Goal: Task Accomplishment & Management: Manage account settings

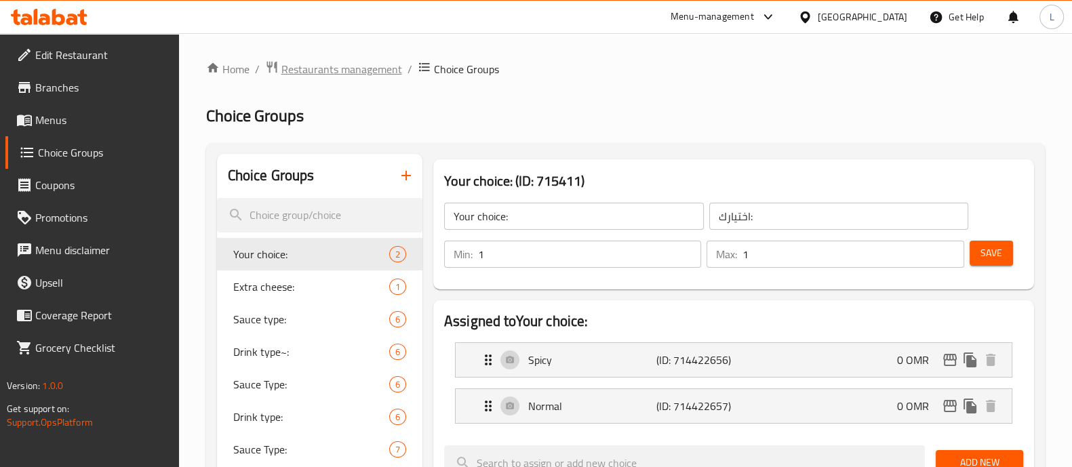
click at [360, 63] on span "Restaurants management" at bounding box center [341, 69] width 121 height 16
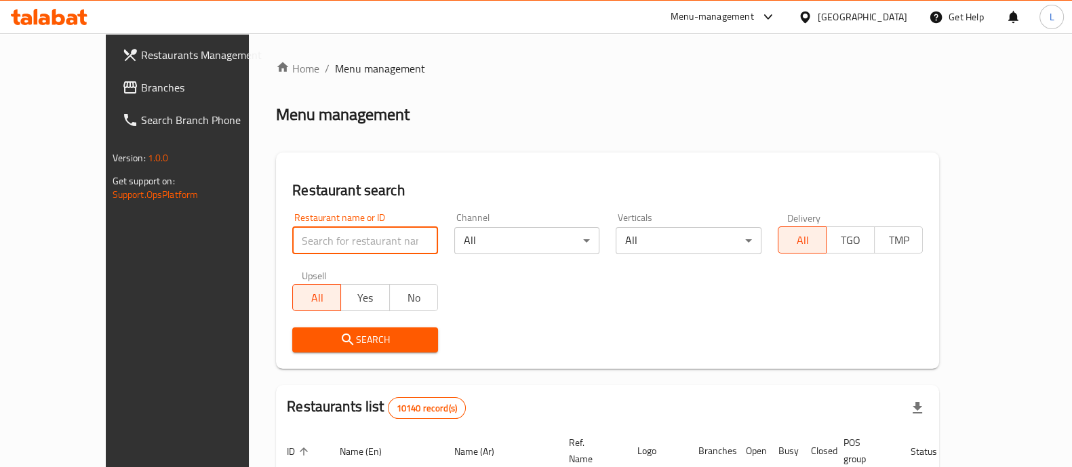
click at [292, 236] on input "search" at bounding box center [365, 240] width 146 height 27
type input "khana"
click button "Search" at bounding box center [365, 339] width 146 height 25
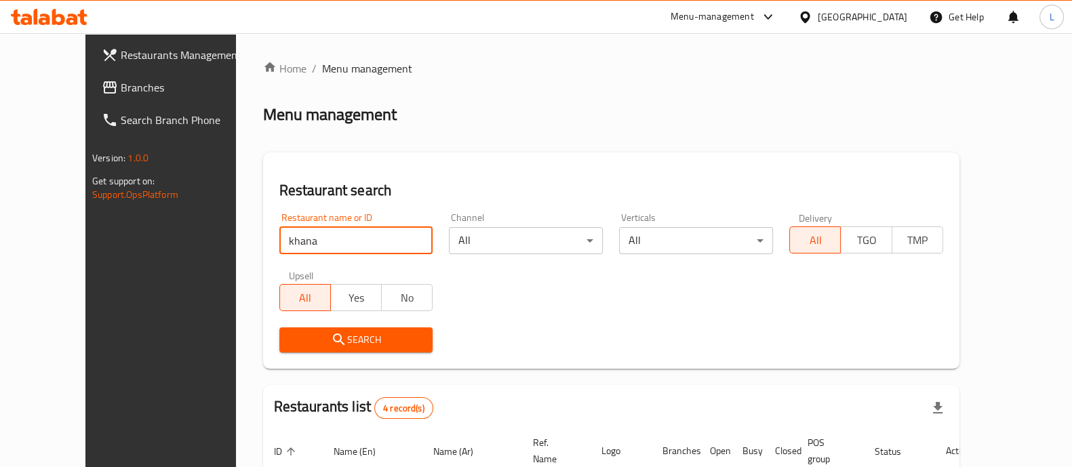
scroll to position [256, 0]
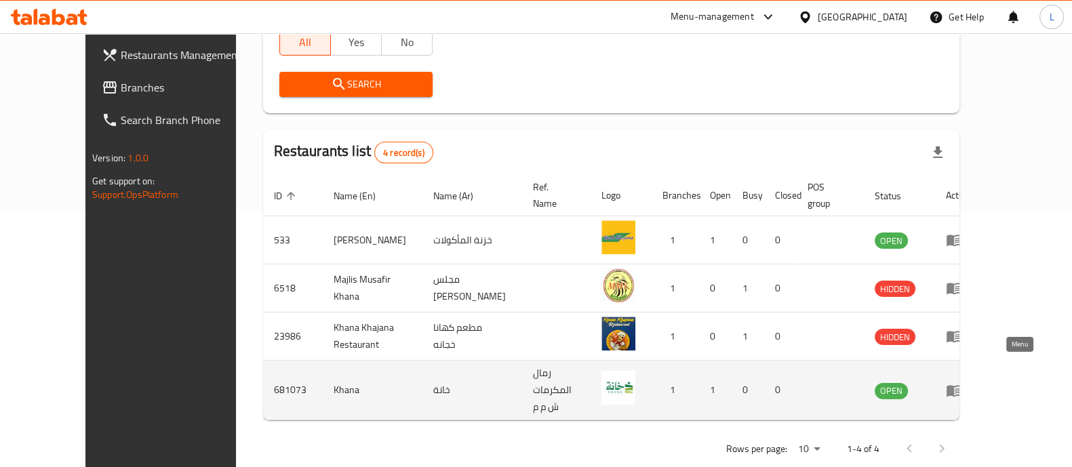
click at [961, 385] on icon "enhanced table" at bounding box center [954, 391] width 15 height 12
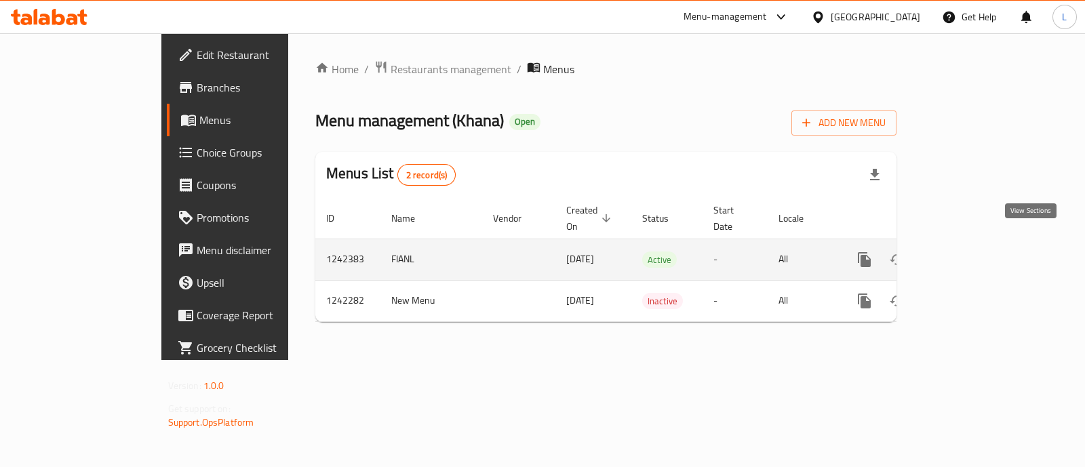
click at [968, 254] on icon "enhanced table" at bounding box center [962, 260] width 12 height 12
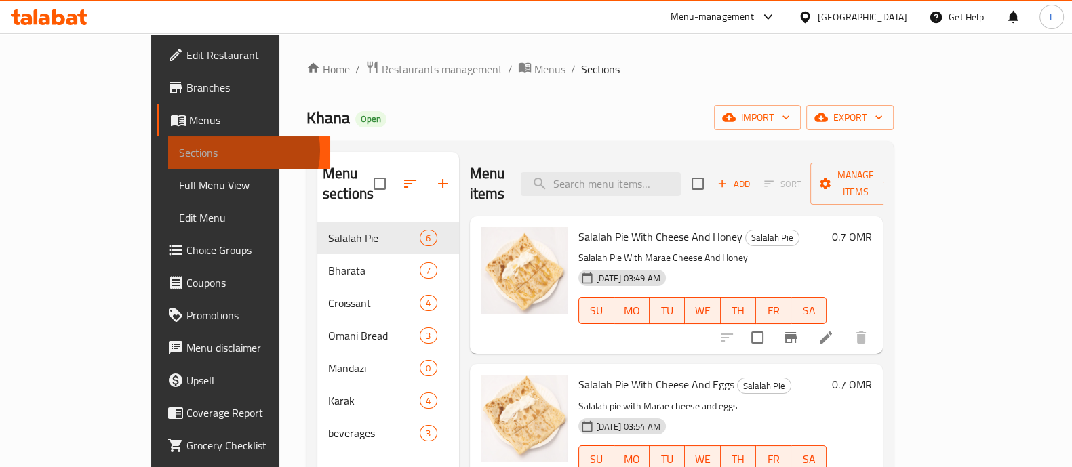
click at [179, 151] on span "Sections" at bounding box center [249, 152] width 140 height 16
click at [382, 69] on span "Restaurants management" at bounding box center [442, 69] width 121 height 16
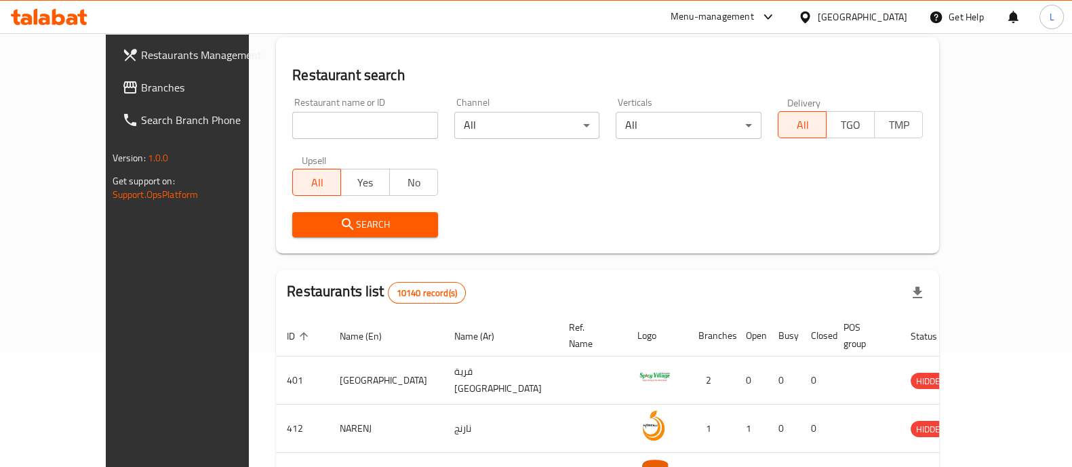
scroll to position [135, 0]
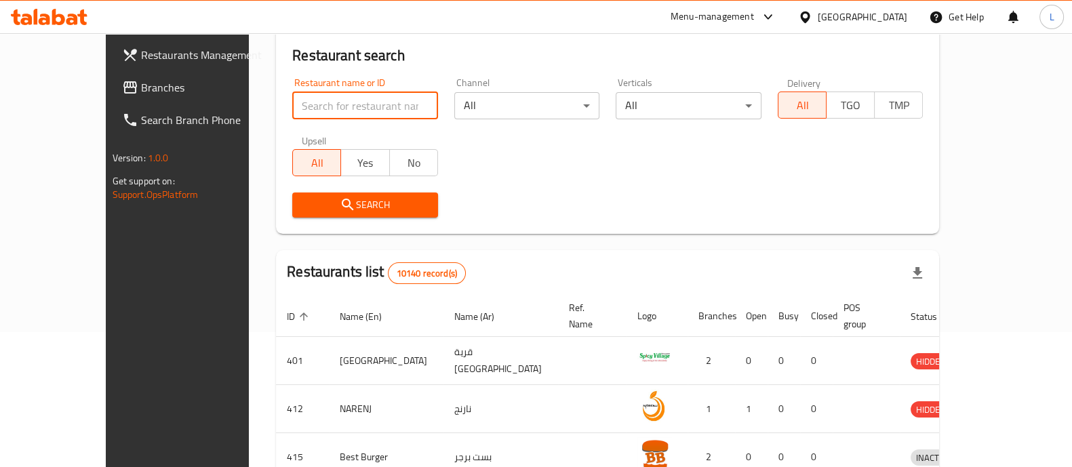
click at [336, 110] on input "search" at bounding box center [365, 105] width 146 height 27
type input "khana"
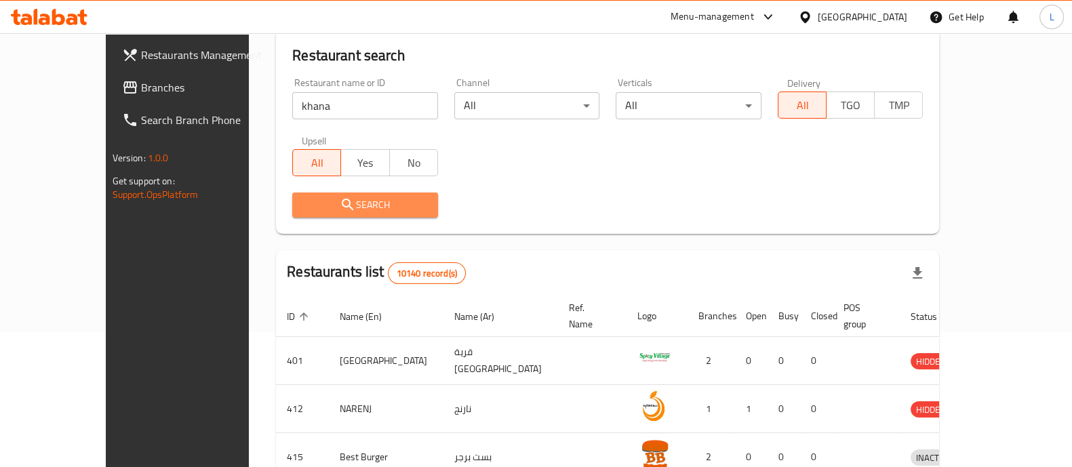
click at [349, 198] on span "Search" at bounding box center [365, 205] width 124 height 17
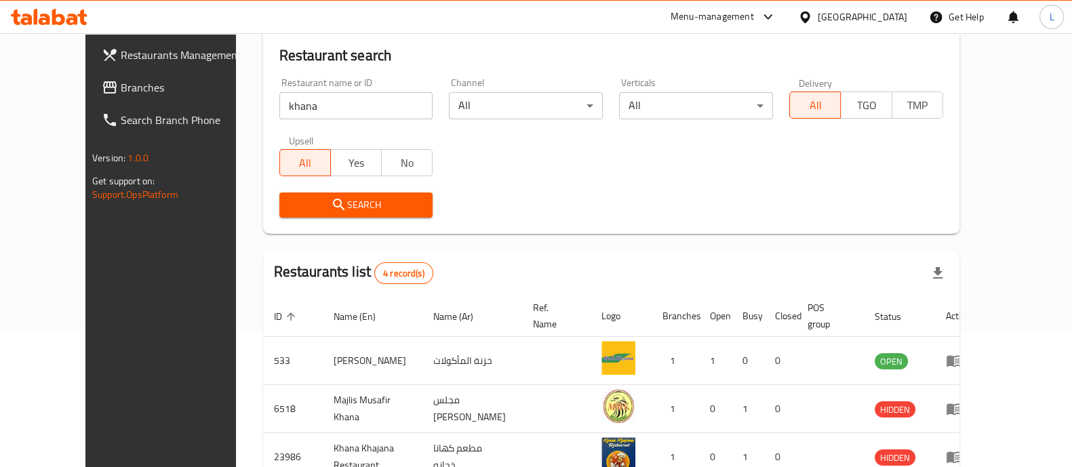
scroll to position [256, 0]
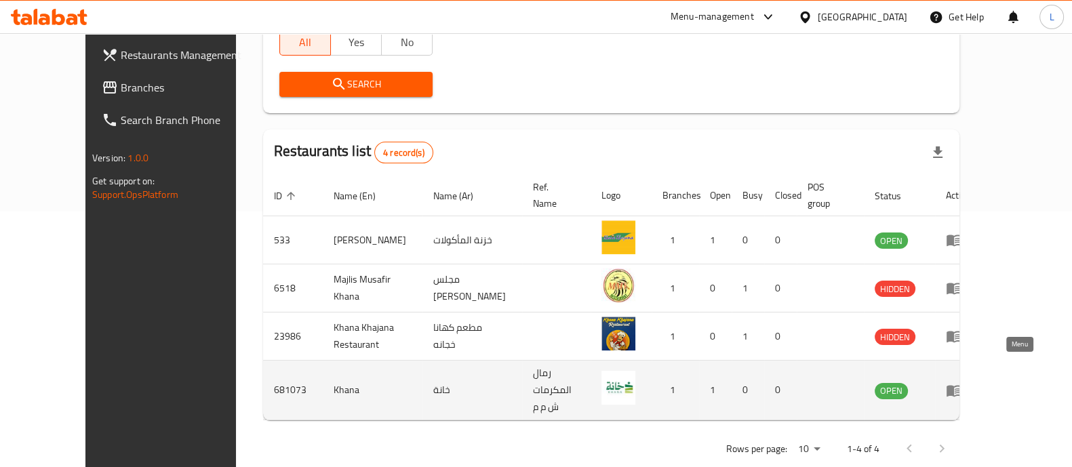
click at [959, 389] on icon "enhanced table" at bounding box center [957, 391] width 5 height 5
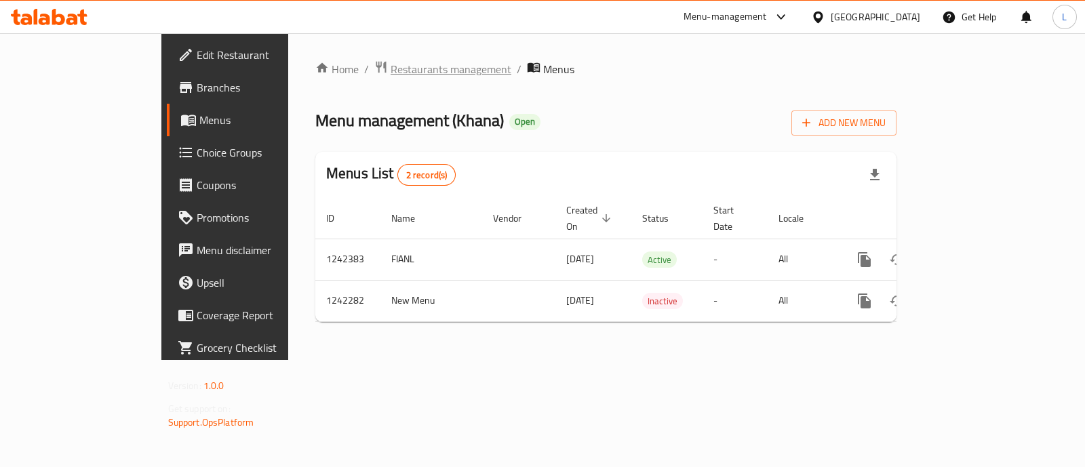
click at [391, 65] on span "Restaurants management" at bounding box center [451, 69] width 121 height 16
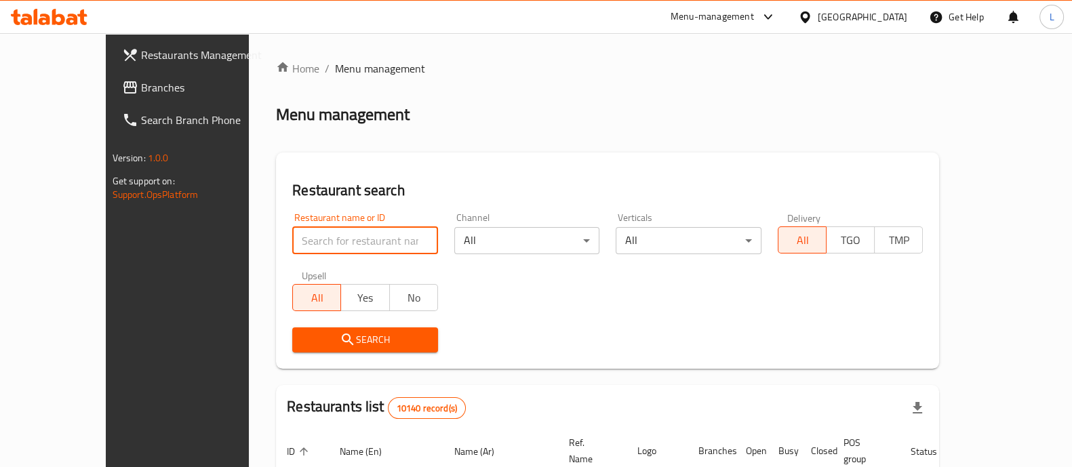
click at [371, 246] on input "search" at bounding box center [365, 240] width 146 height 27
type input "khana"
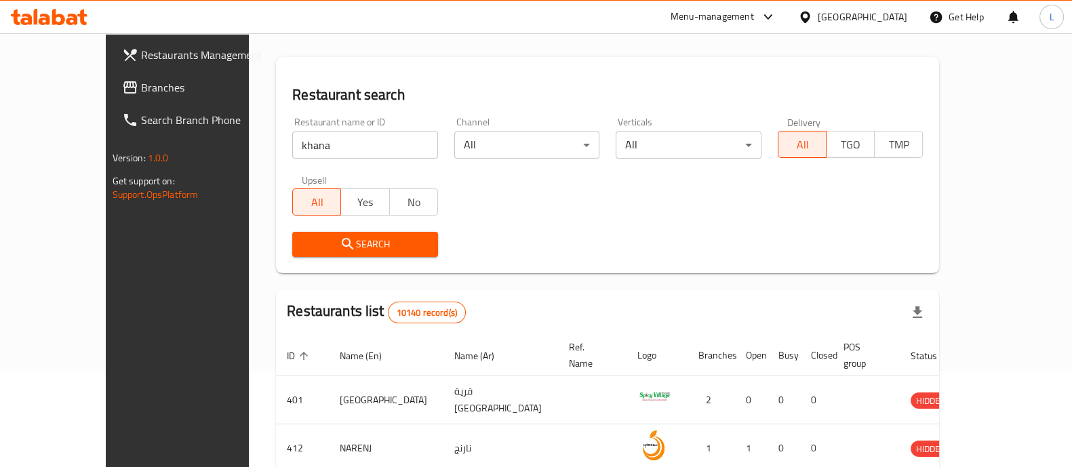
scroll to position [98, 0]
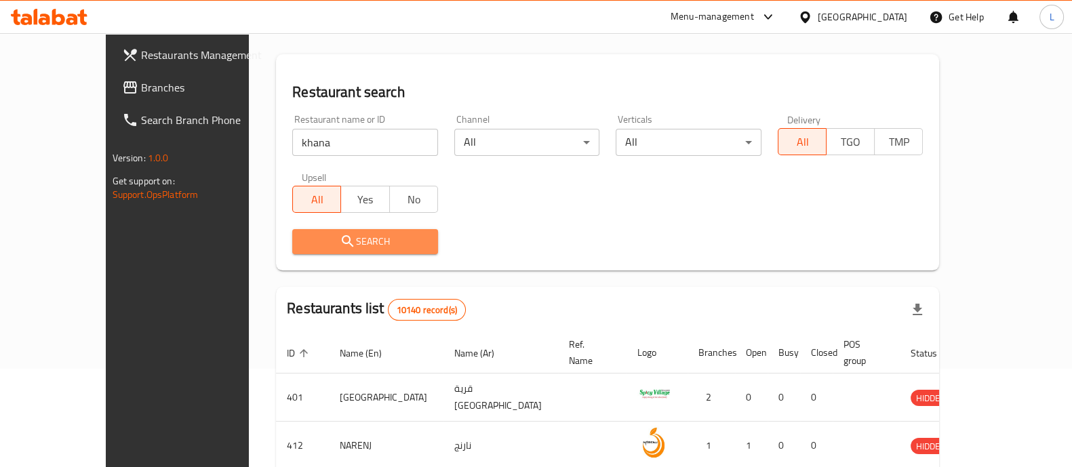
click at [311, 245] on span "Search" at bounding box center [365, 241] width 124 height 17
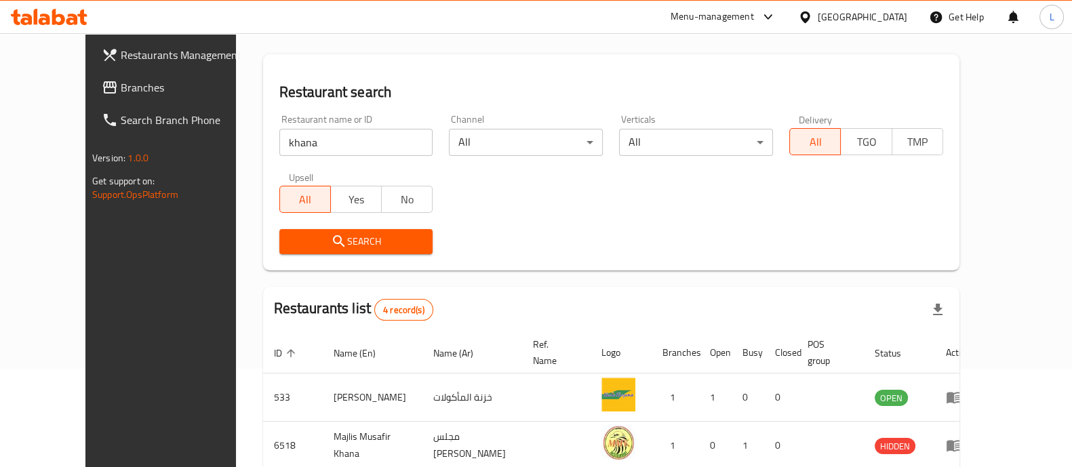
click at [278, 255] on div "Search" at bounding box center [356, 241] width 170 height 41
click at [331, 233] on icon "submit" at bounding box center [339, 241] width 16 height 16
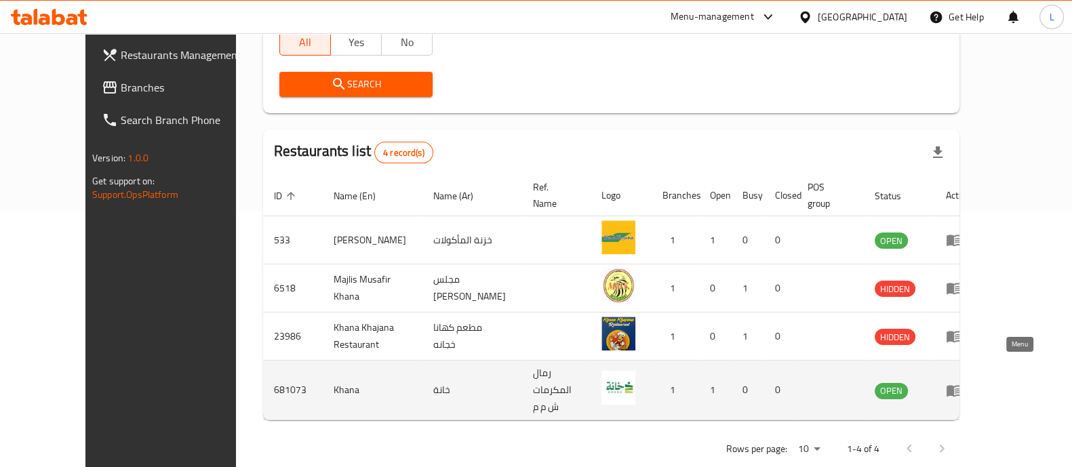
click at [962, 382] on icon "enhanced table" at bounding box center [954, 390] width 16 height 16
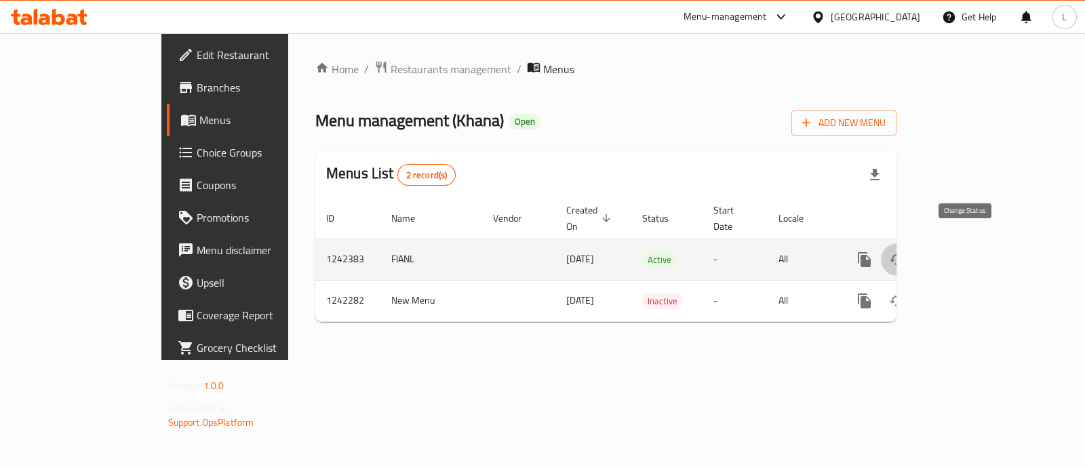
click at [905, 252] on icon "enhanced table" at bounding box center [897, 260] width 16 height 16
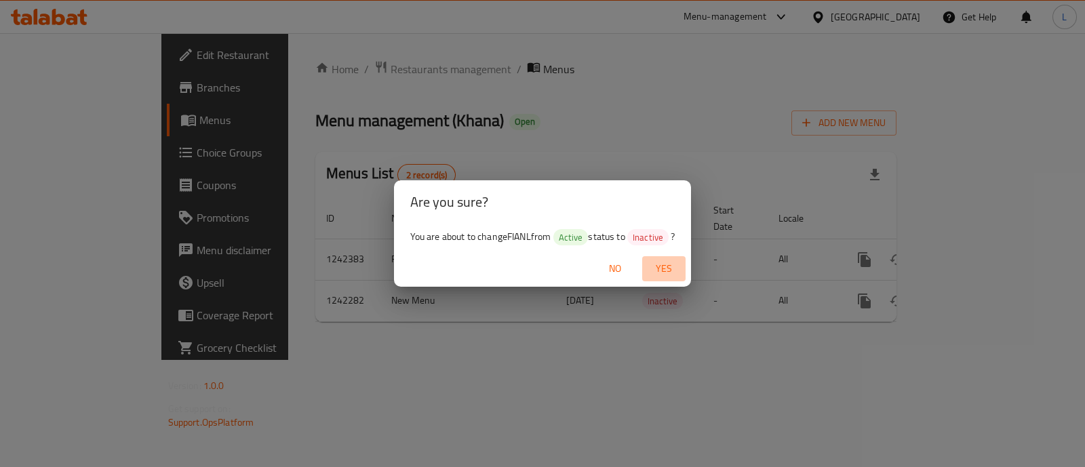
click at [670, 269] on span "Yes" at bounding box center [664, 268] width 33 height 17
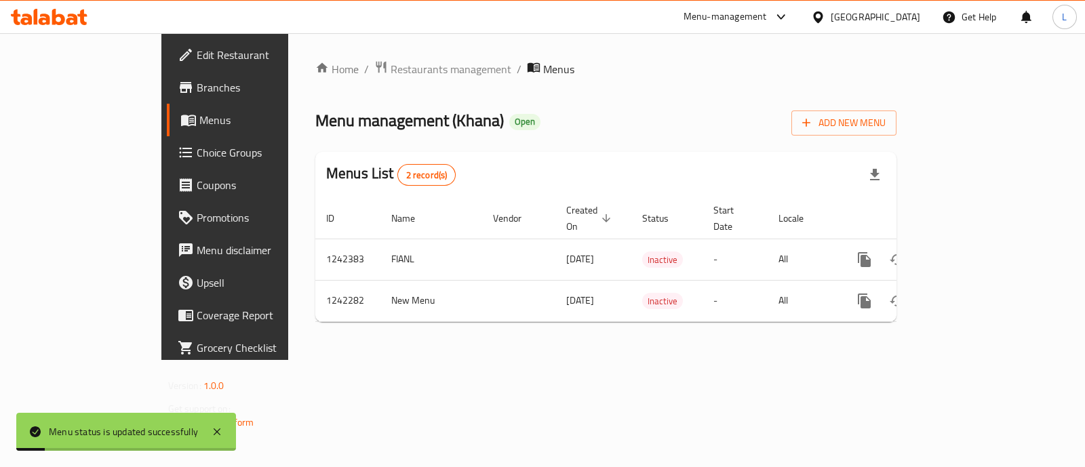
click at [593, 360] on div "Home / Restaurants management / Menus Menu management ( Khana ) Open Add New Me…" at bounding box center [605, 196] width 635 height 327
